Goal: Task Accomplishment & Management: Manage account settings

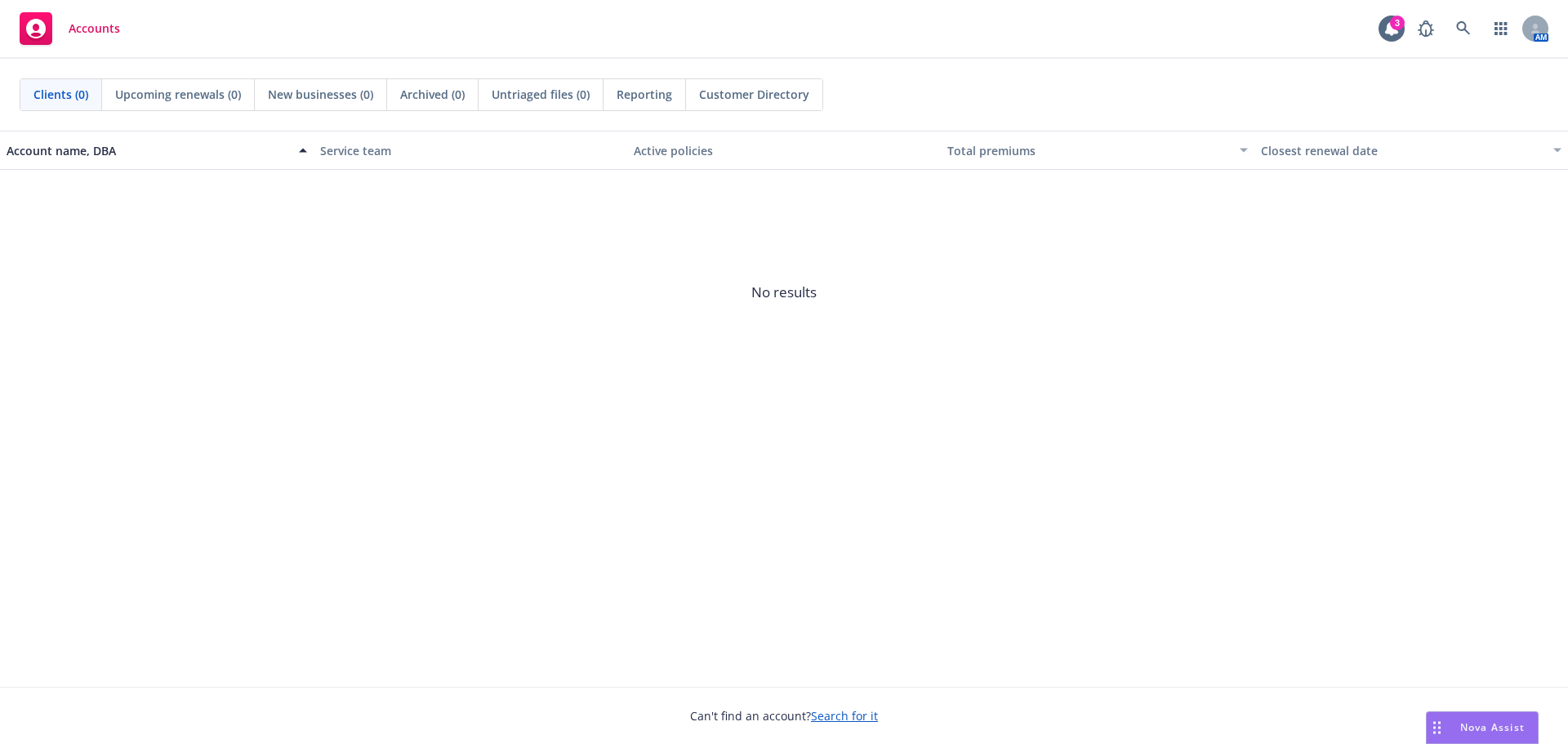
click at [830, 709] on link "Search for it" at bounding box center [844, 715] width 67 height 16
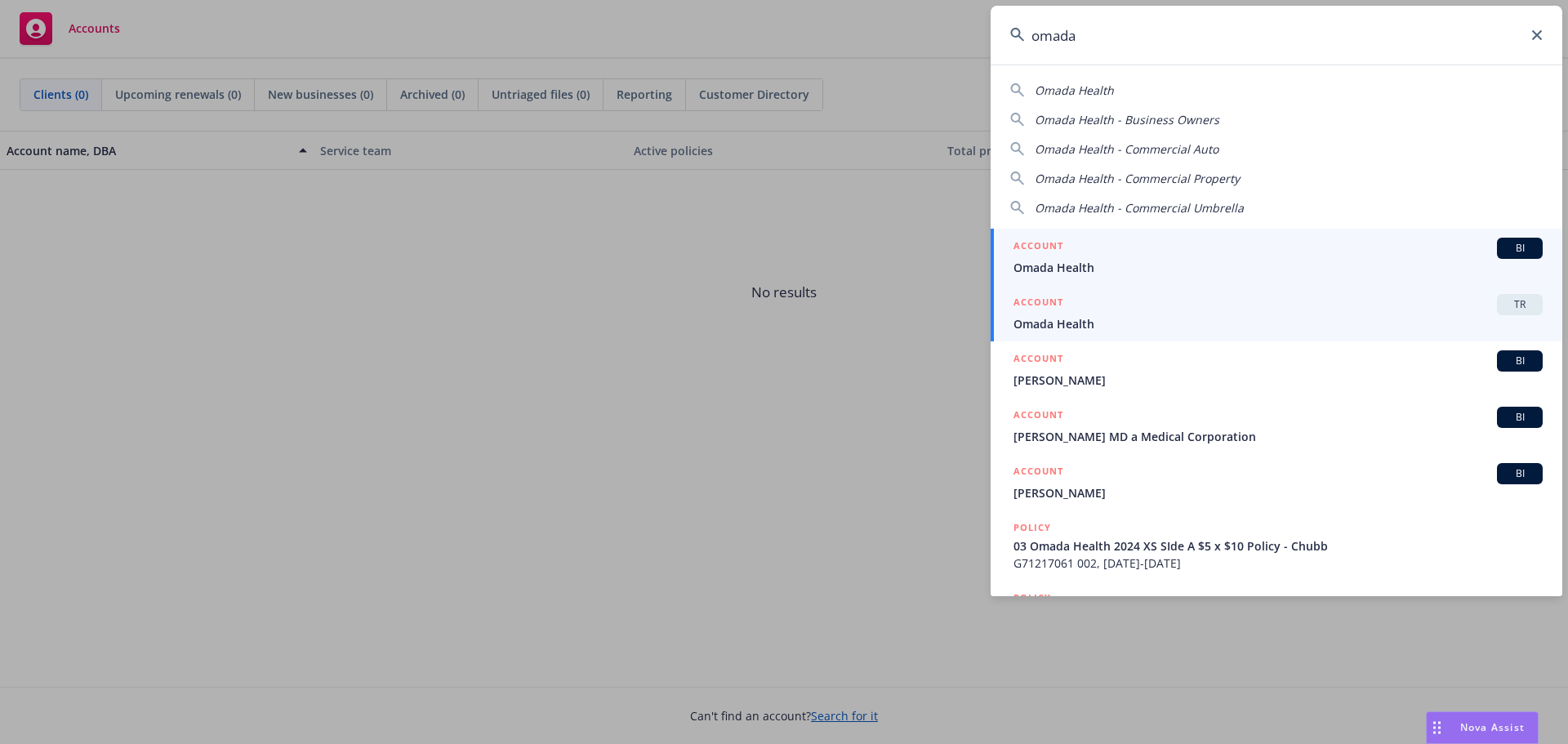
type input "omada"
click at [1040, 326] on span "Omada Health" at bounding box center [1279, 323] width 530 height 17
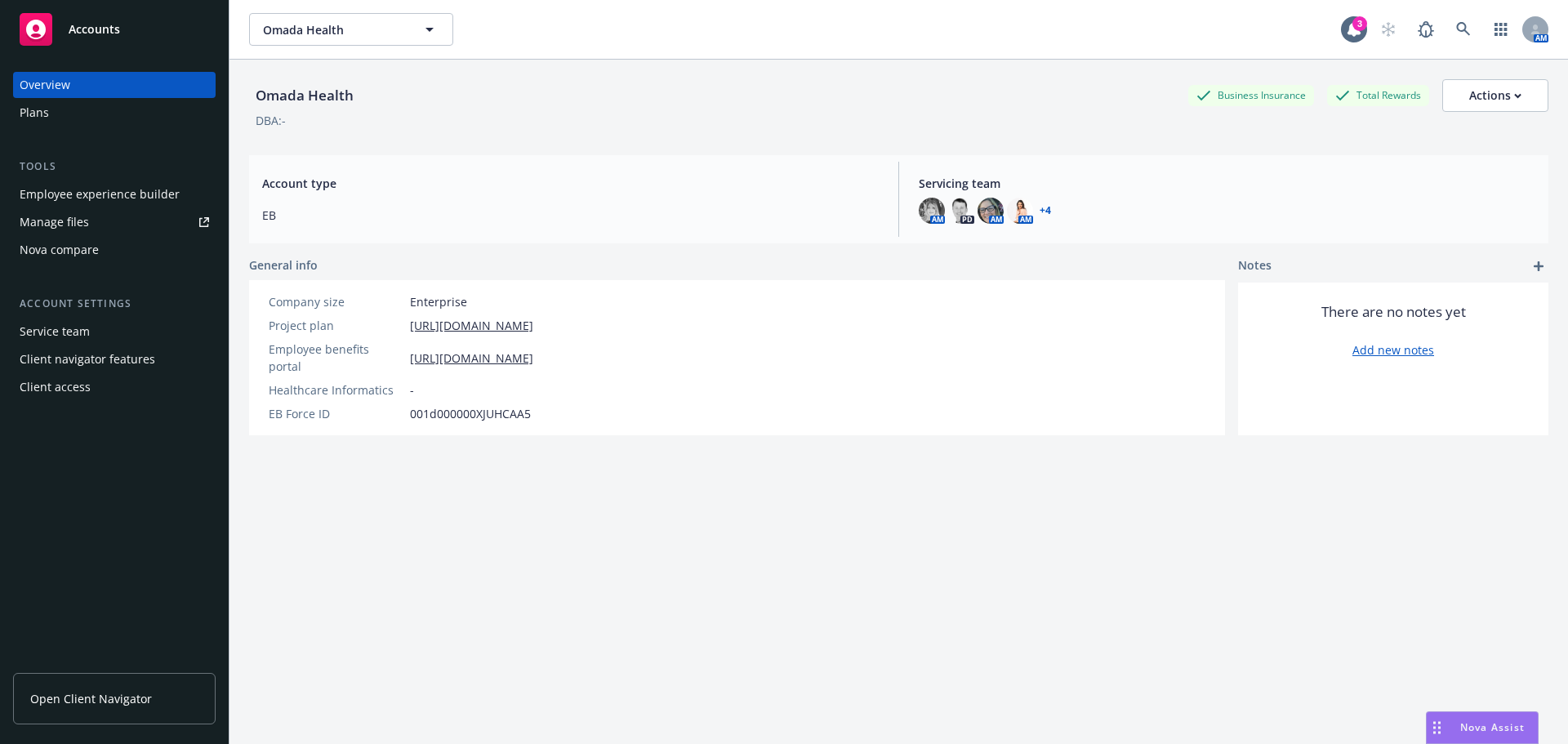
click at [63, 220] on div "Manage files" at bounding box center [54, 222] width 69 height 26
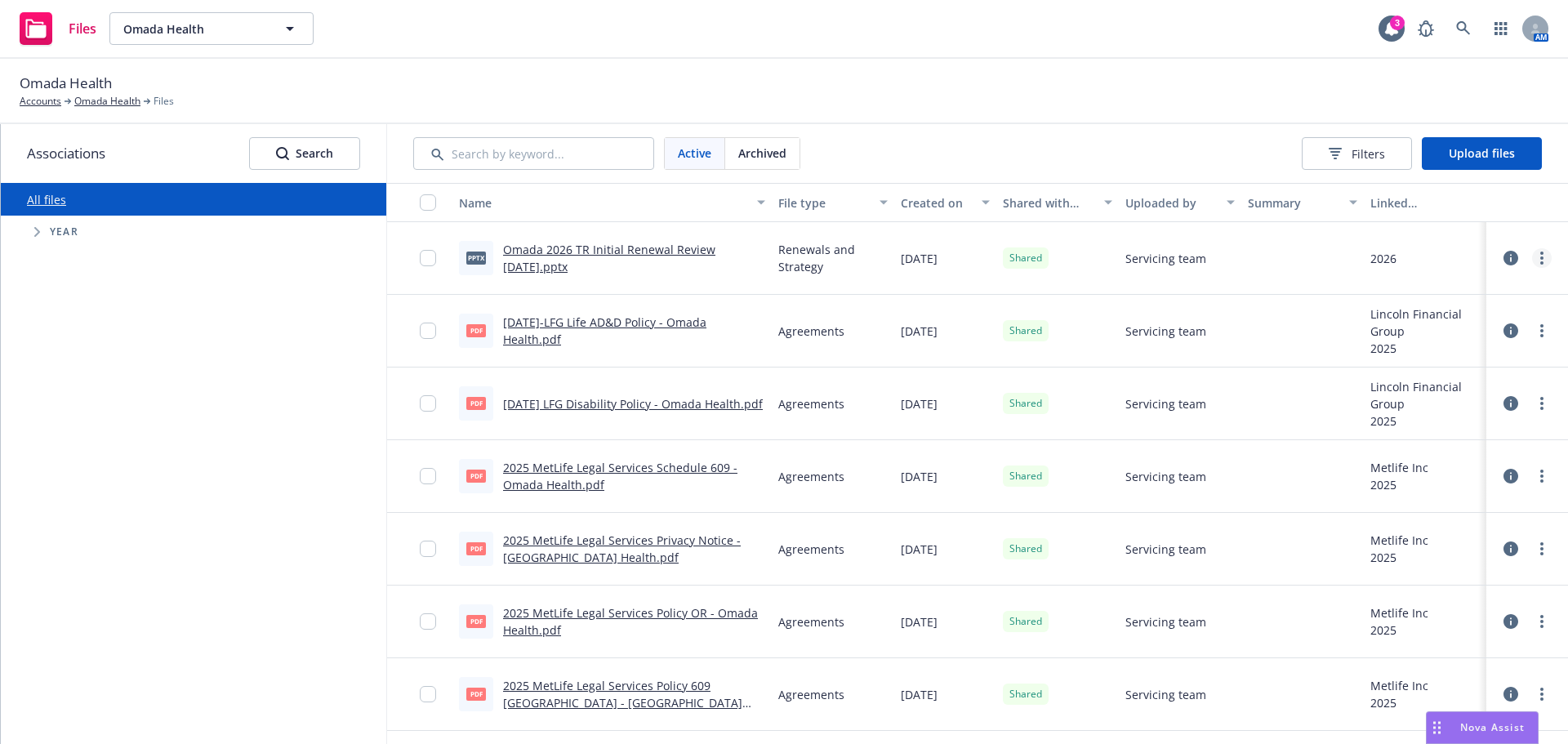
click at [1540, 258] on circle "more" at bounding box center [1542, 258] width 3 height 3
click at [1427, 322] on link "Archive" at bounding box center [1457, 324] width 163 height 33
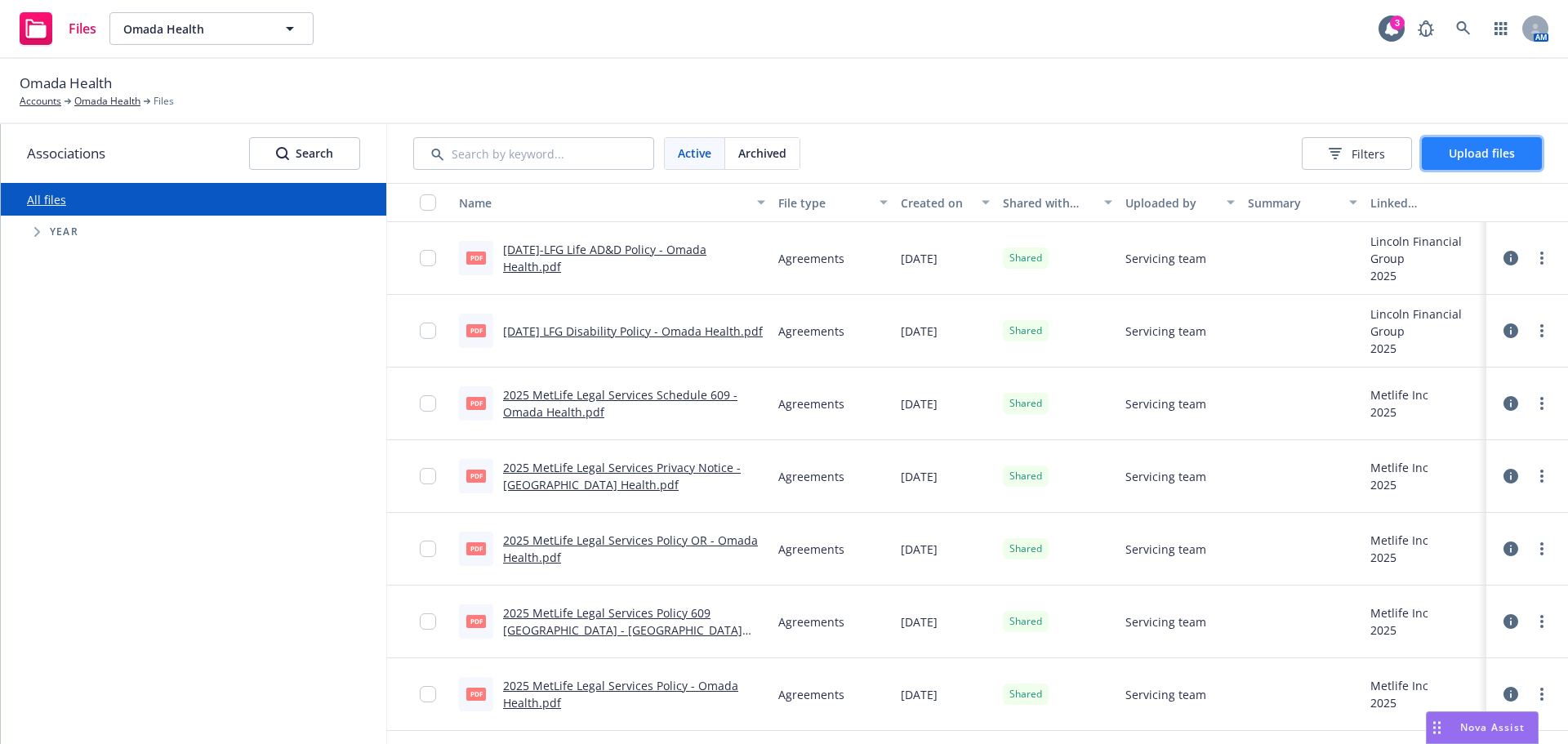
click at [1506, 154] on span "Upload files" at bounding box center [1482, 153] width 66 height 16
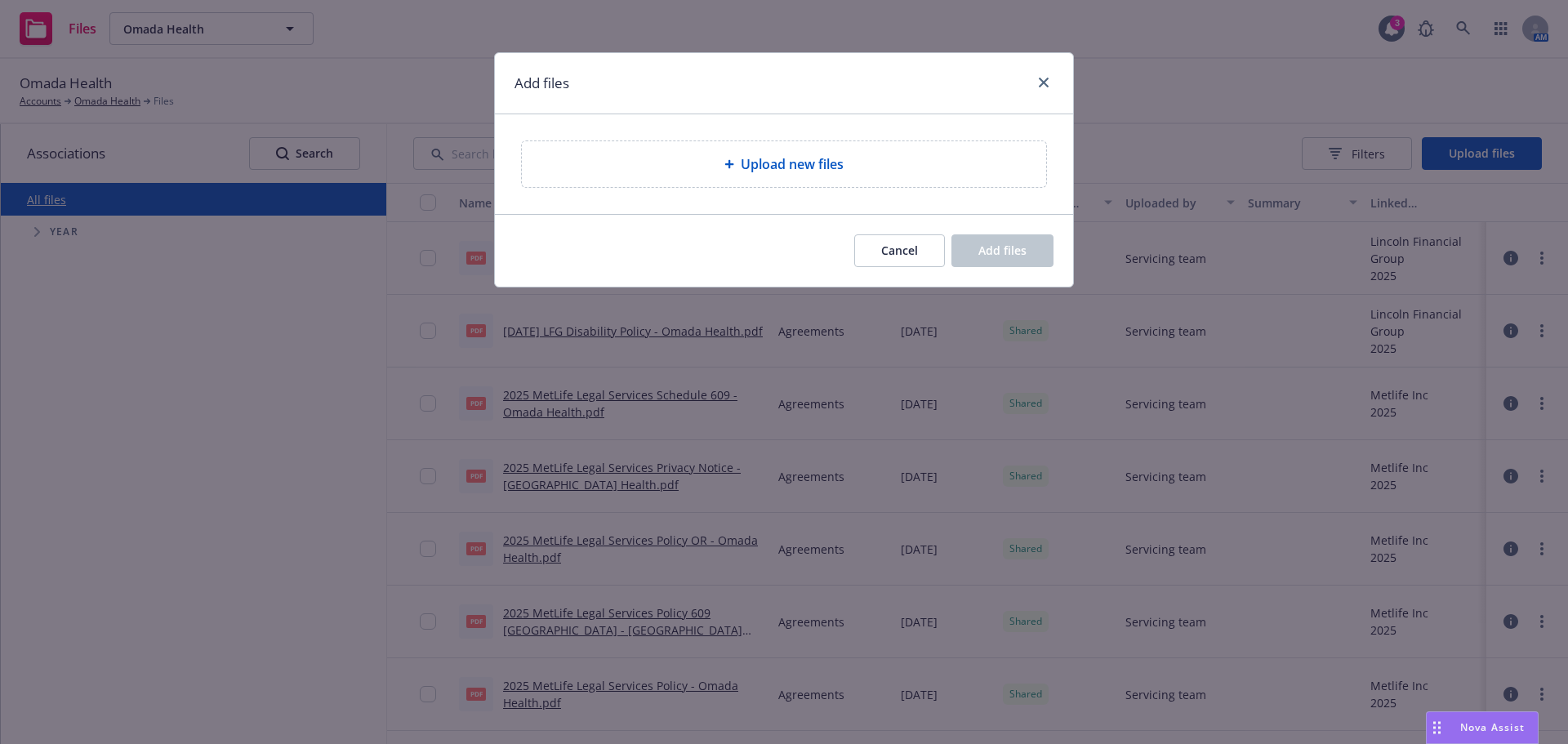
click at [799, 179] on div "Upload new files" at bounding box center [784, 164] width 525 height 46
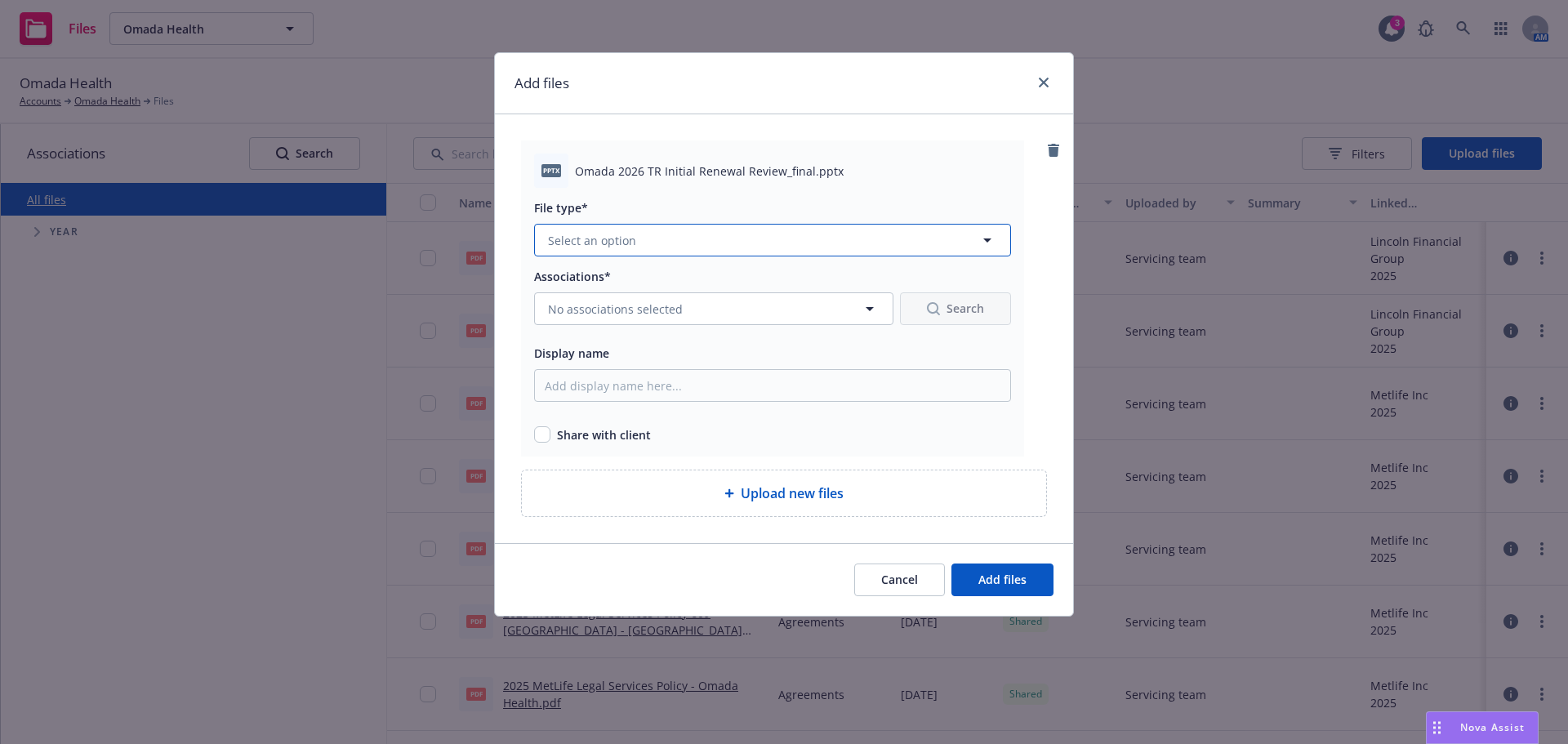
click at [714, 248] on button "Select an option" at bounding box center [773, 240] width 477 height 33
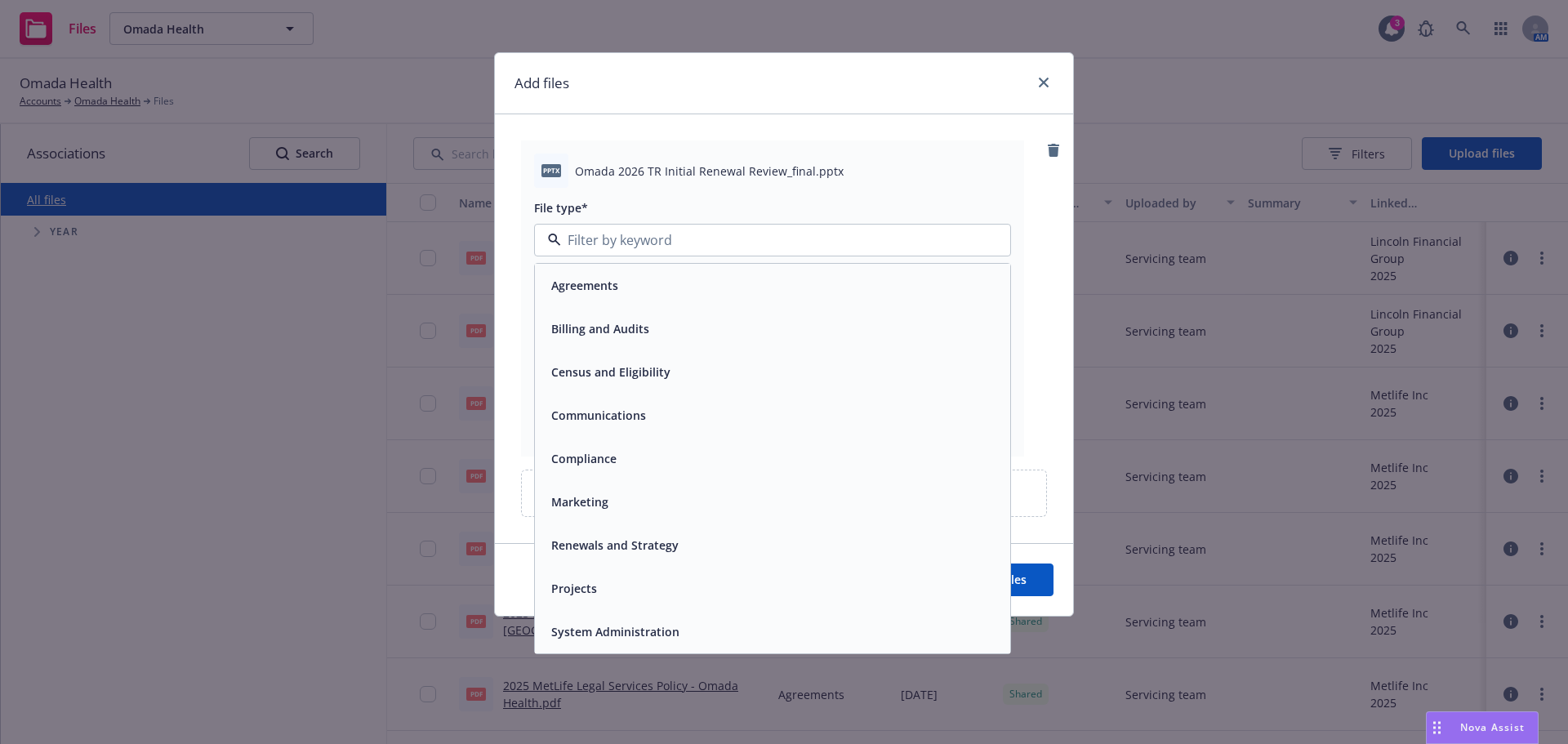
click at [587, 538] on span "Renewals and Strategy" at bounding box center [614, 545] width 127 height 17
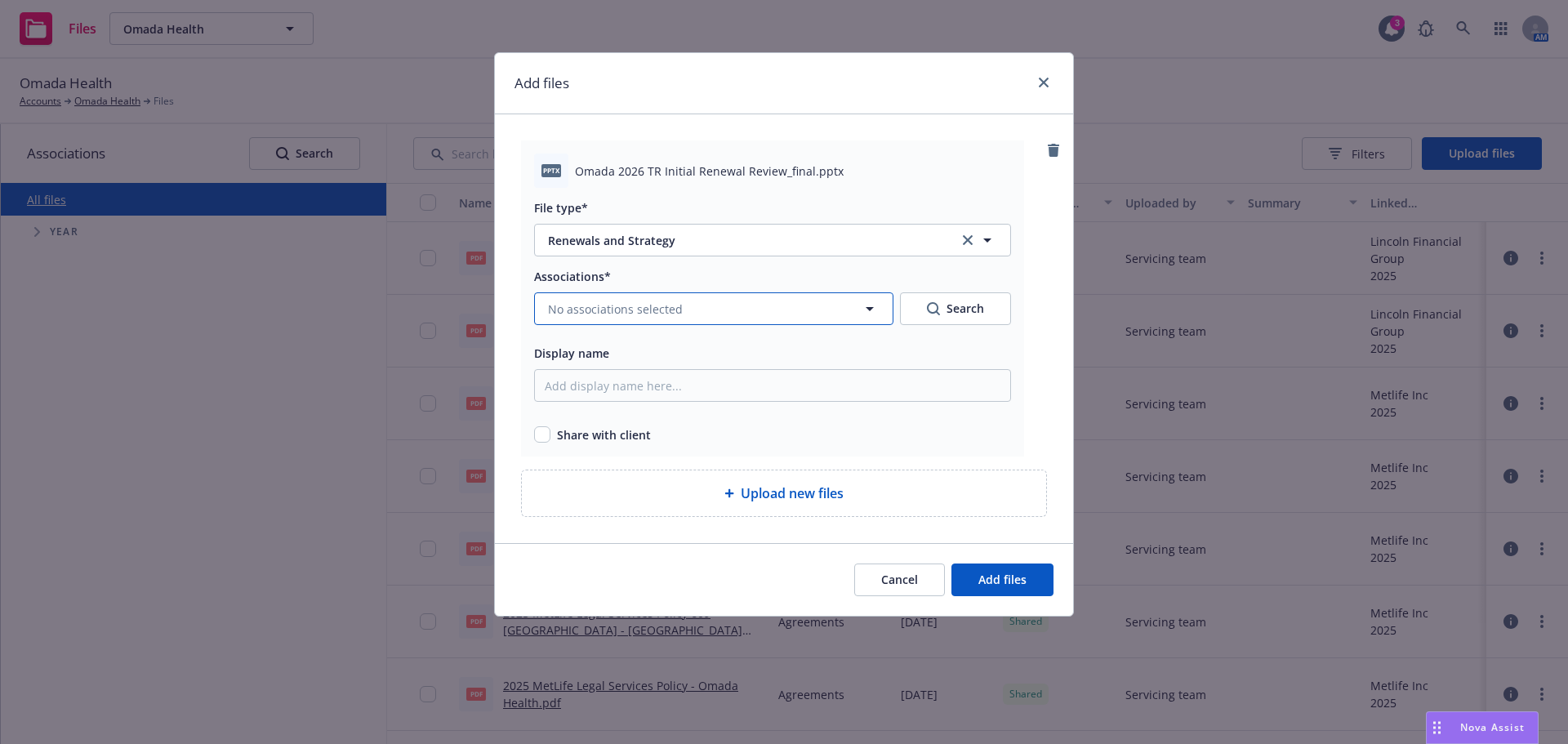
click at [630, 307] on span "No associations selected" at bounding box center [615, 308] width 135 height 17
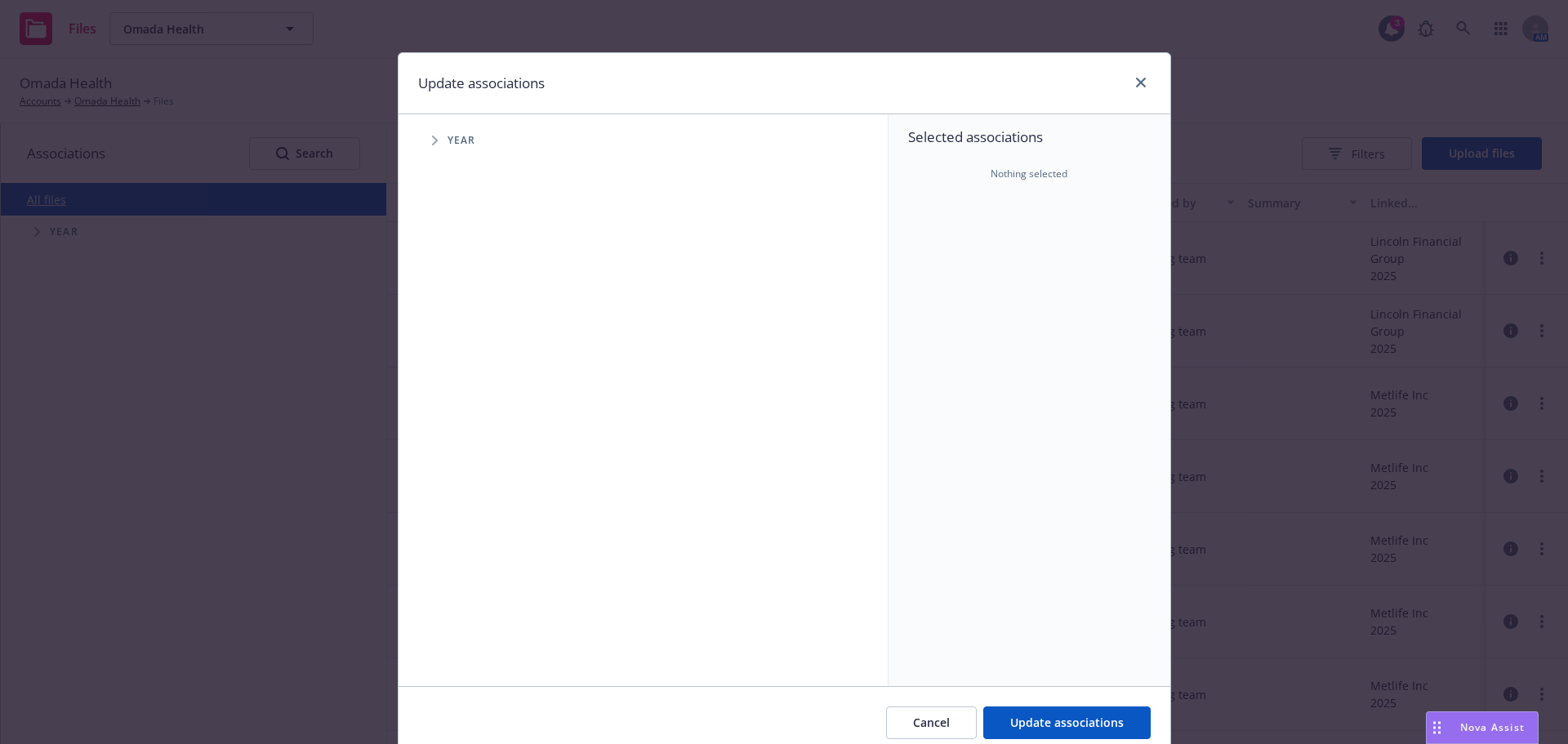
click at [432, 142] on icon "Tree Example" at bounding box center [435, 141] width 7 height 10
click at [468, 401] on input "Tree Example" at bounding box center [476, 402] width 16 height 16
checkbox input "true"
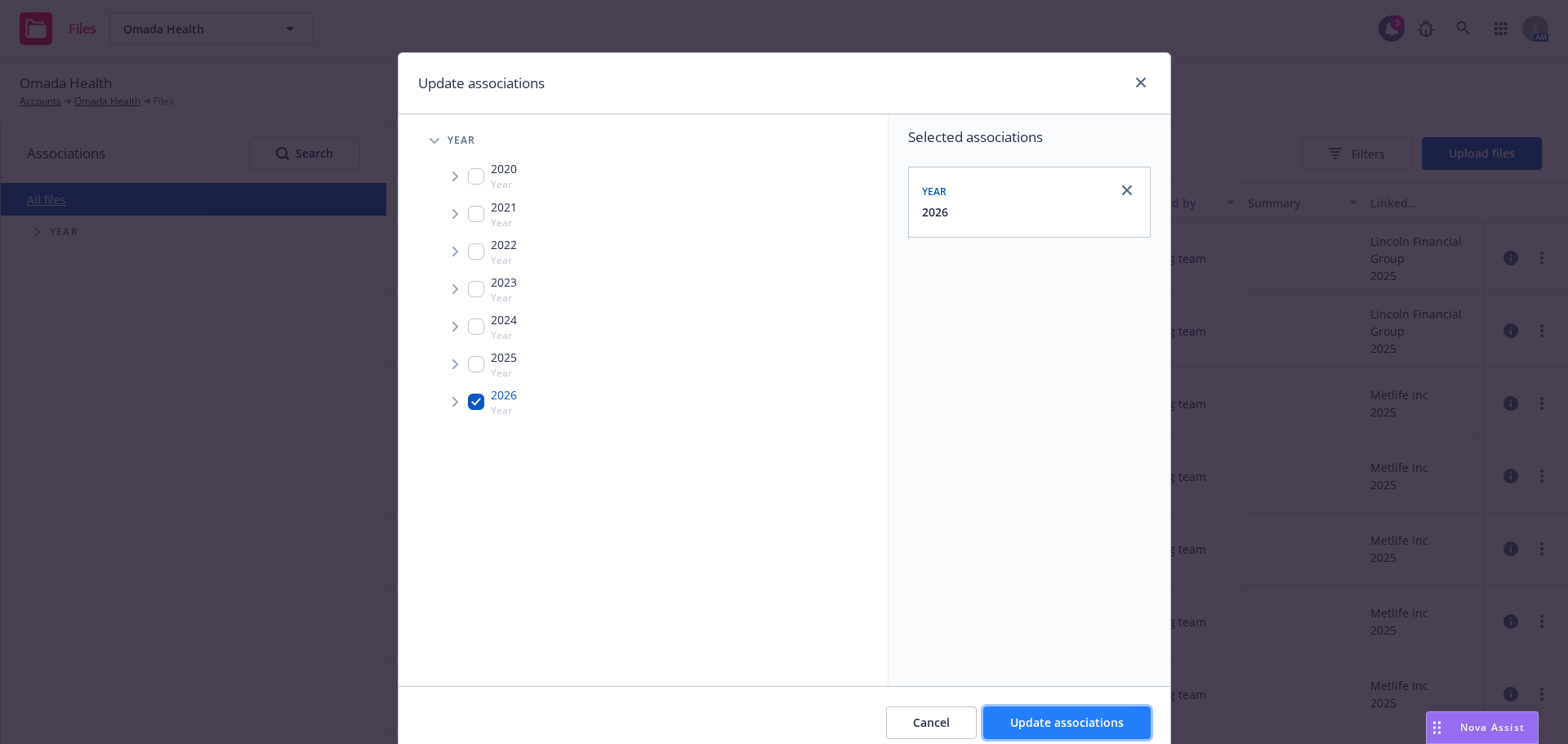
click at [1029, 732] on button "Update associations" at bounding box center [1067, 723] width 168 height 33
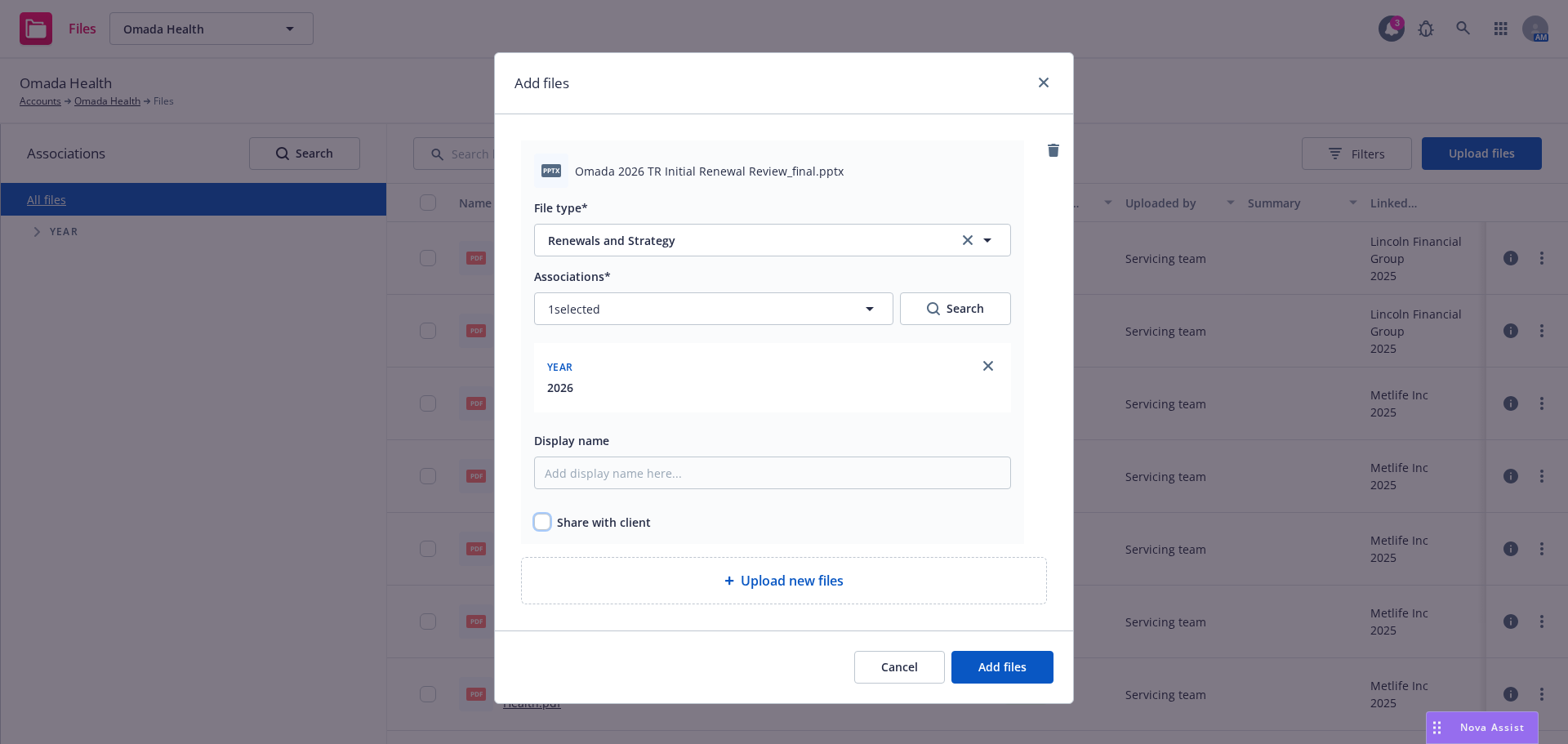
click at [534, 523] on input "checkbox" at bounding box center [543, 522] width 16 height 16
checkbox input "true"
click at [978, 665] on span "Add files" at bounding box center [1002, 666] width 49 height 16
